Goal: Find contact information: Find contact information

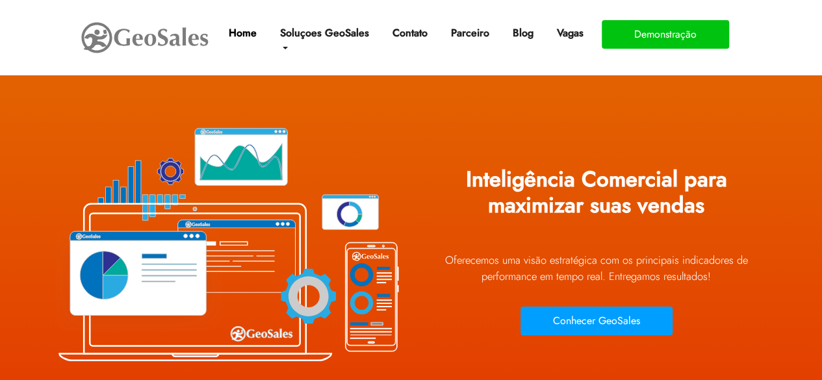
click at [240, 33] on link "Home" at bounding box center [242, 33] width 38 height 26
click at [602, 92] on section "Inteligência Comercial para maximizar suas vendas Oferecemos uma visão estraté…" at bounding box center [411, 234] width 822 height 468
click at [413, 32] on link "Contato" at bounding box center [409, 33] width 45 height 26
